Goal: Obtain resource: Obtain resource

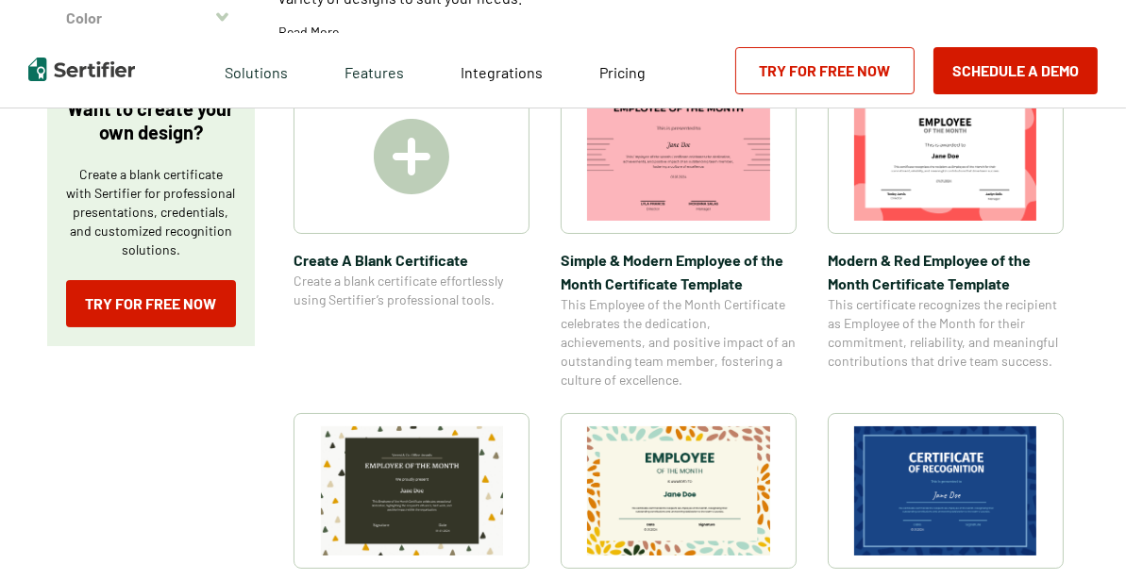
scroll to position [385, 0]
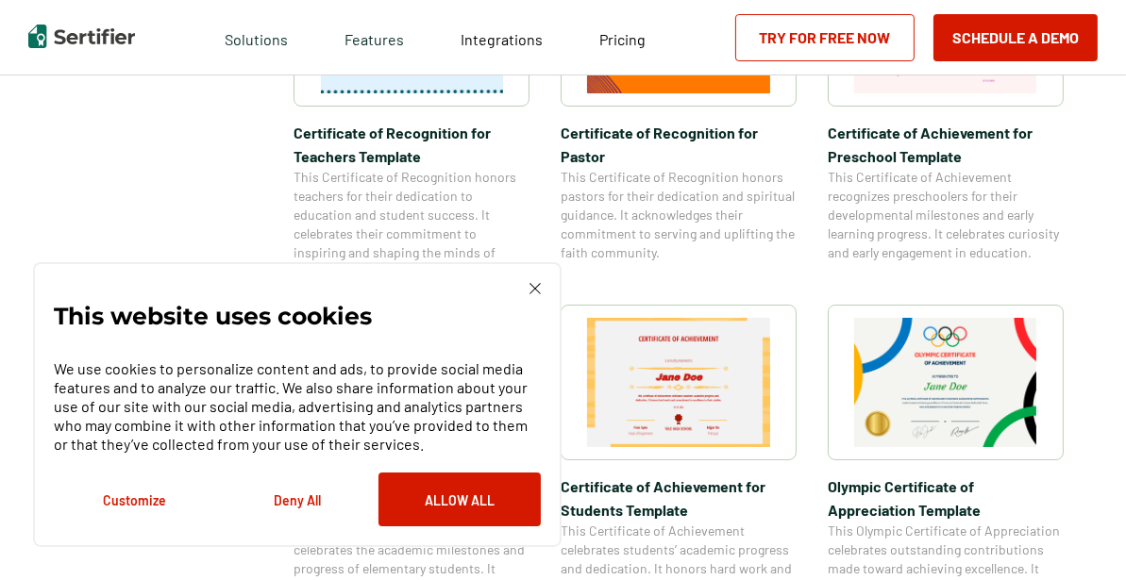
scroll to position [1104, 0]
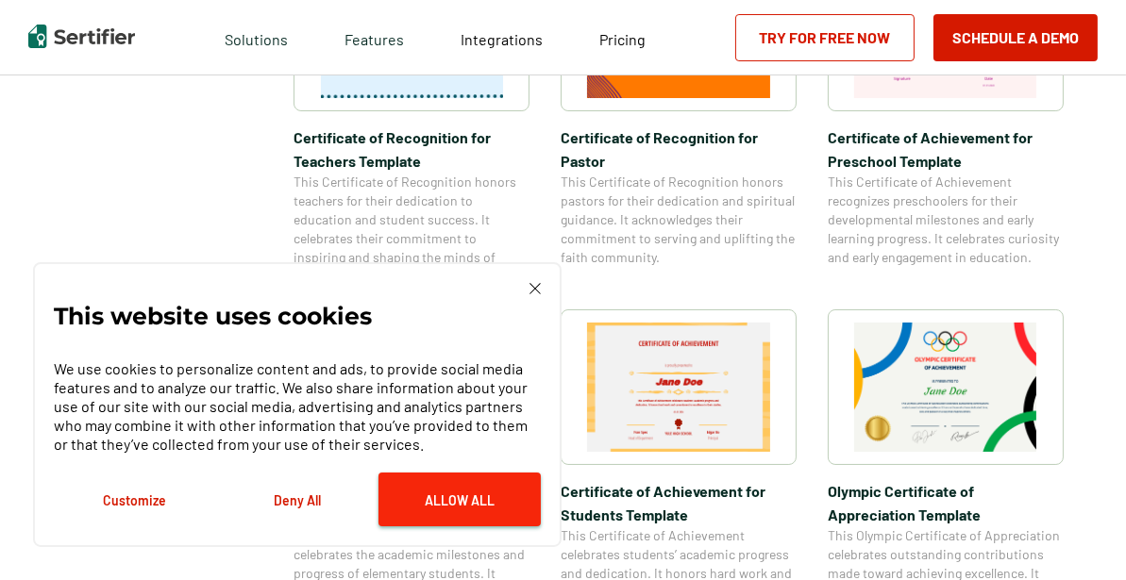
click at [433, 494] on button "Allow All" at bounding box center [459, 500] width 162 height 54
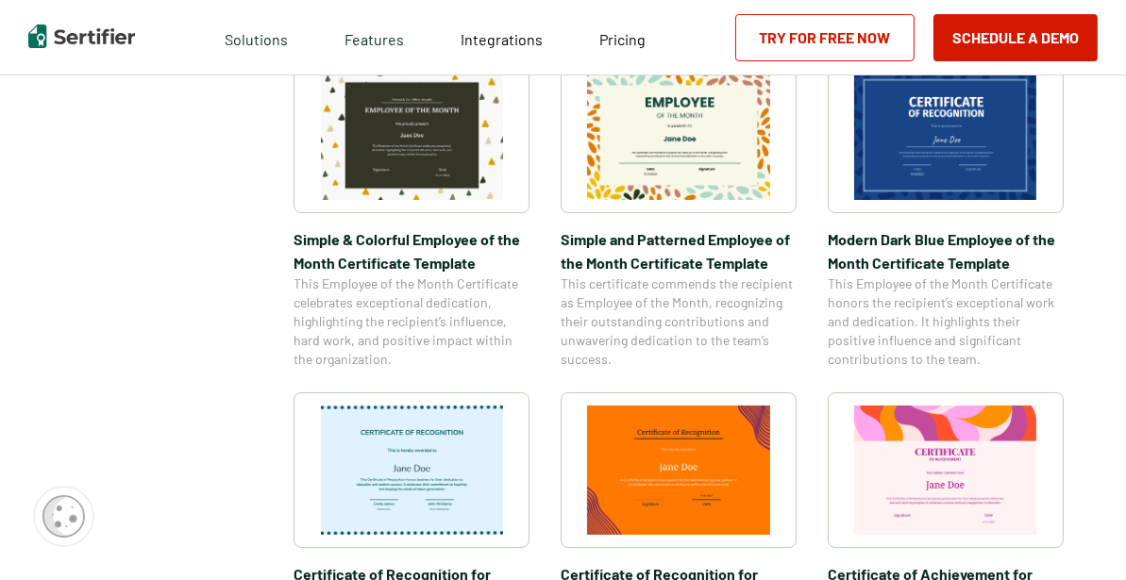
scroll to position [663, 0]
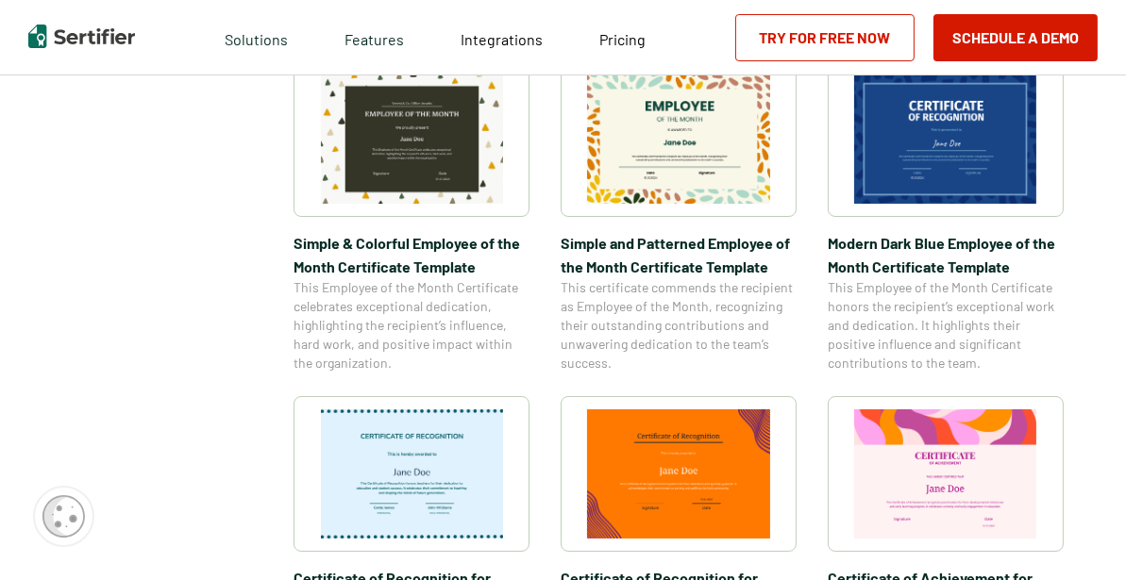
click at [934, 181] on img at bounding box center [945, 139] width 183 height 129
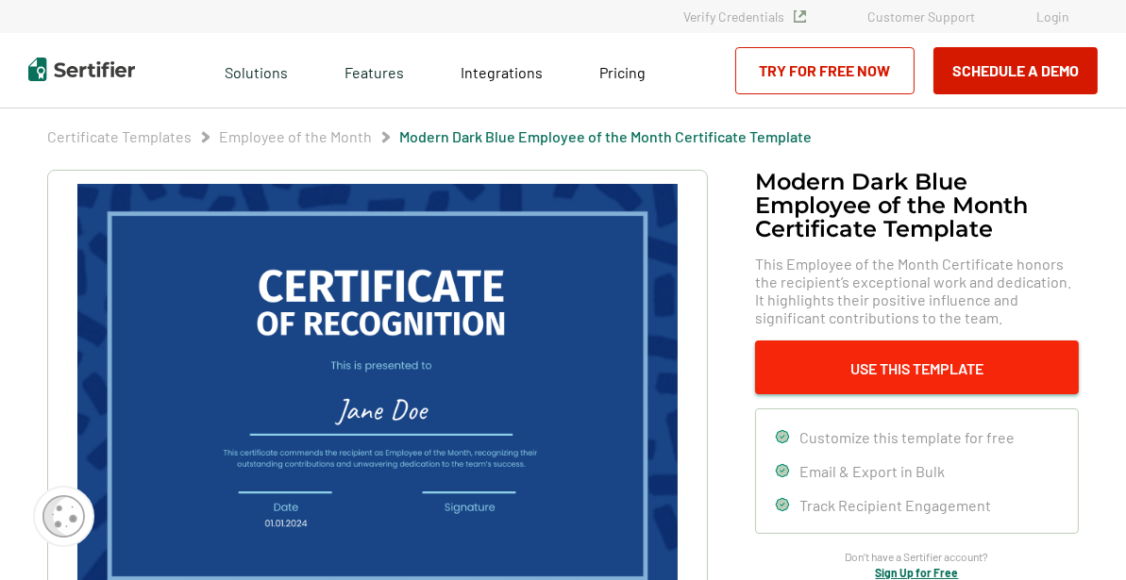
click at [864, 361] on button "Use This Template" at bounding box center [917, 368] width 324 height 54
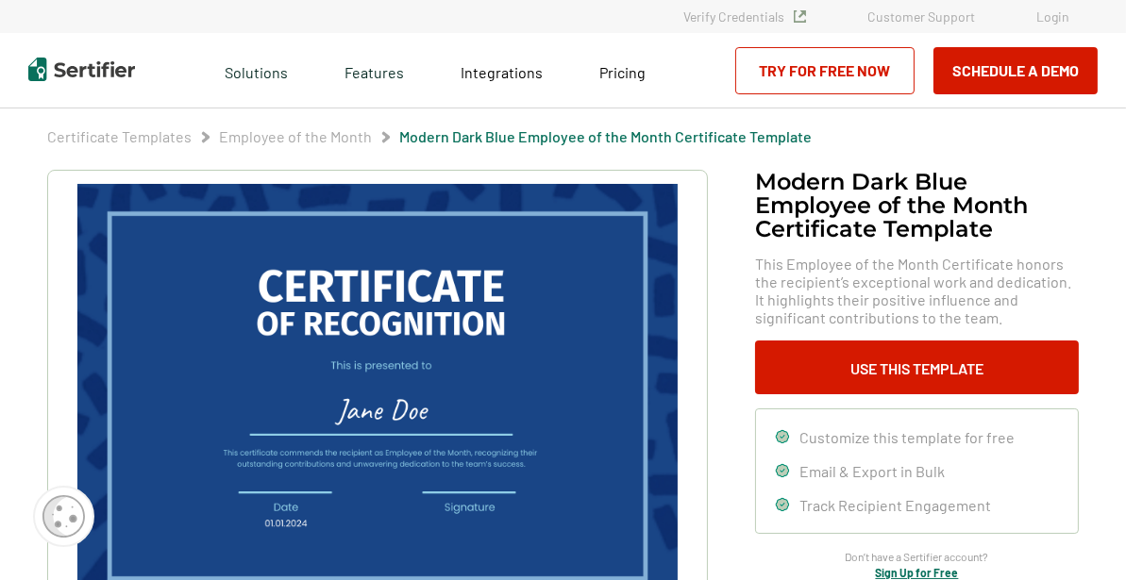
click at [347, 396] on img at bounding box center [377, 396] width 600 height 425
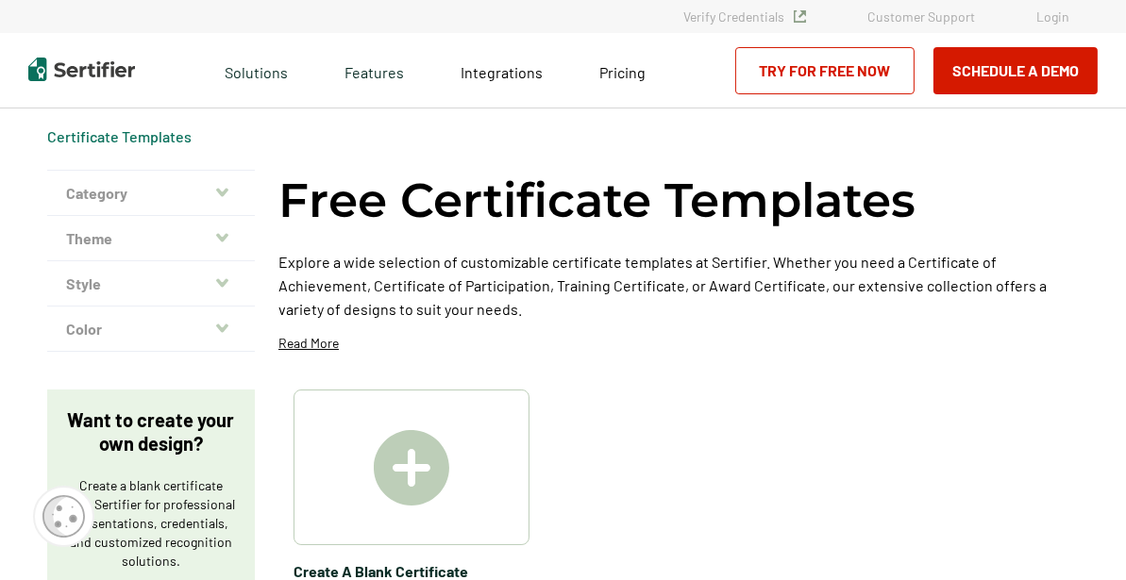
scroll to position [663, 0]
